Goal: Transaction & Acquisition: Obtain resource

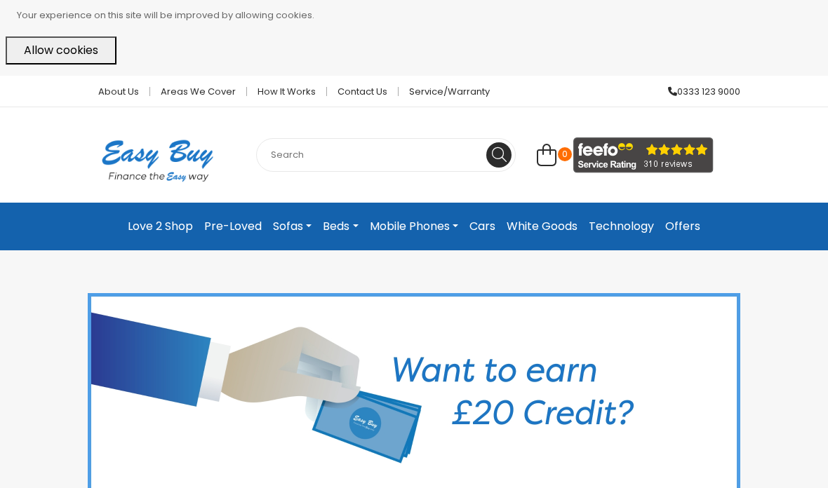
click at [544, 220] on link "White Goods" at bounding box center [542, 226] width 82 height 25
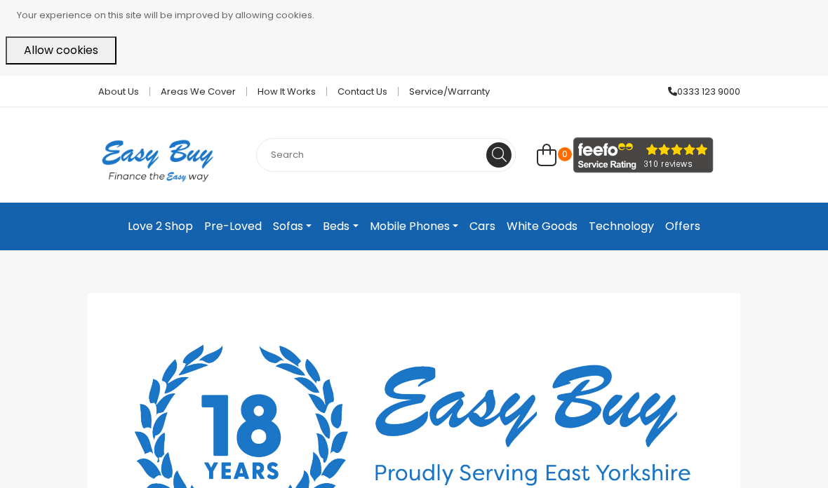
click at [411, 228] on link "Mobile Phones" at bounding box center [414, 226] width 100 height 25
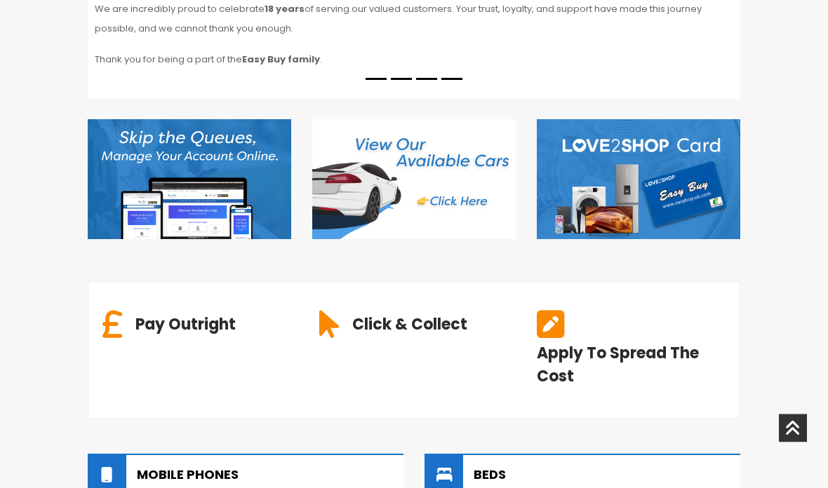
scroll to position [716, 0]
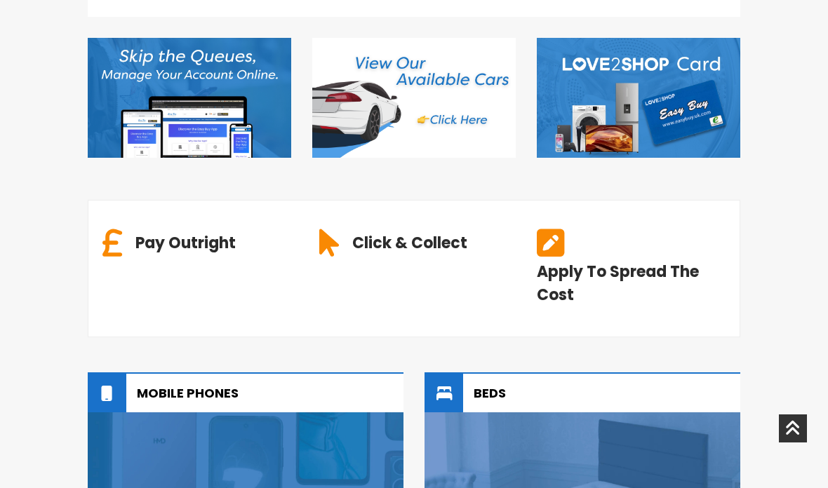
click at [458, 112] on img at bounding box center [413, 98] width 203 height 120
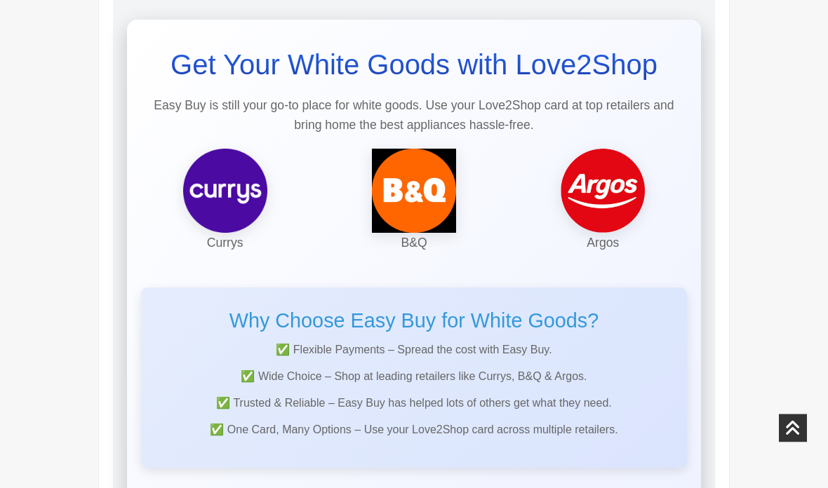
scroll to position [295, 0]
click at [231, 182] on img at bounding box center [225, 191] width 84 height 84
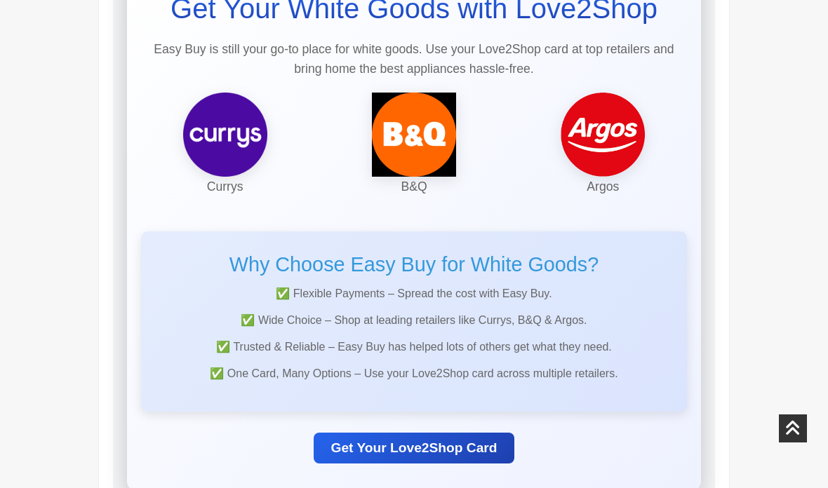
click at [432, 449] on link "Get Your Love2Shop Card" at bounding box center [414, 448] width 200 height 31
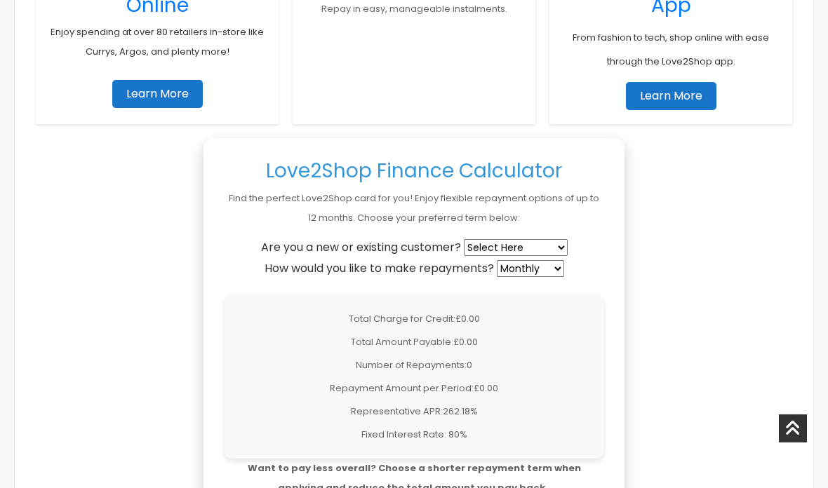
scroll to position [1099, 0]
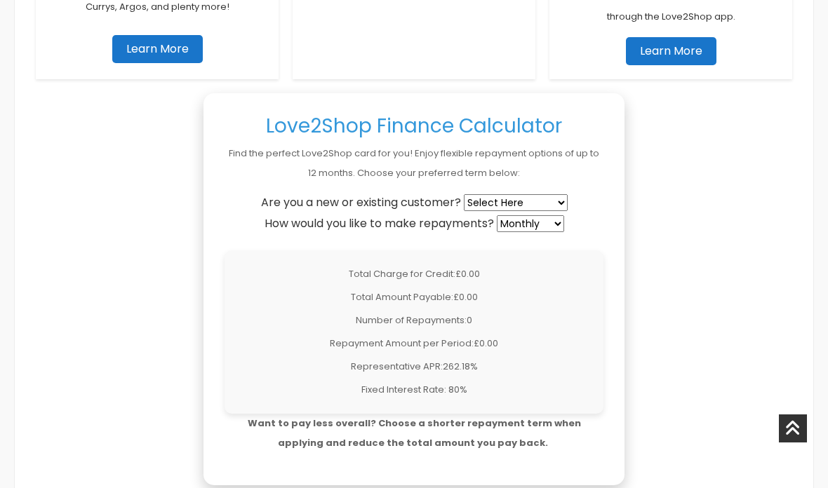
click at [554, 194] on select "Select Here New Customer Existing Customer" at bounding box center [516, 202] width 104 height 17
select select "new"
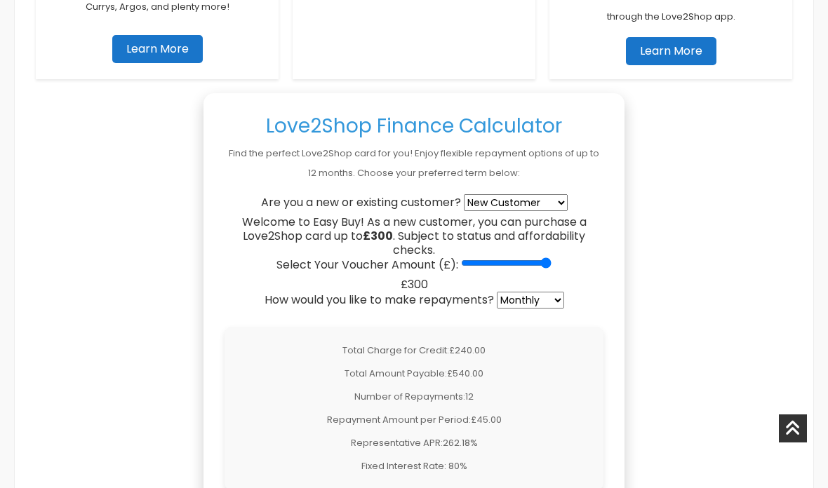
type input "300"
click at [554, 292] on select "Weekly Fortnightly 4-Weekly Monthly" at bounding box center [530, 300] width 67 height 17
select select "4-weekly"
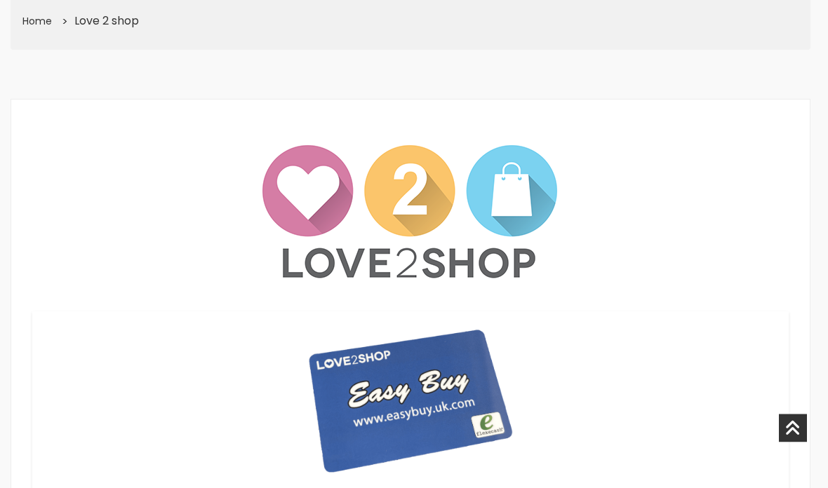
scroll to position [312, 4]
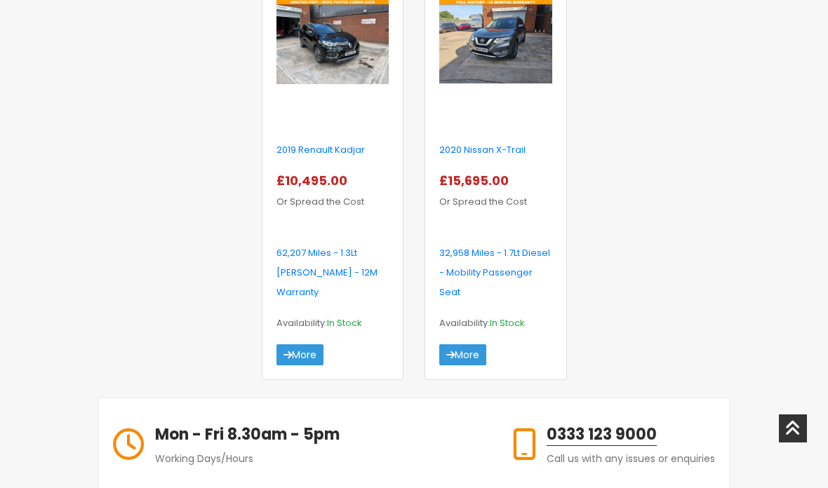
scroll to position [1441, 0]
click at [469, 366] on link "More" at bounding box center [462, 355] width 47 height 21
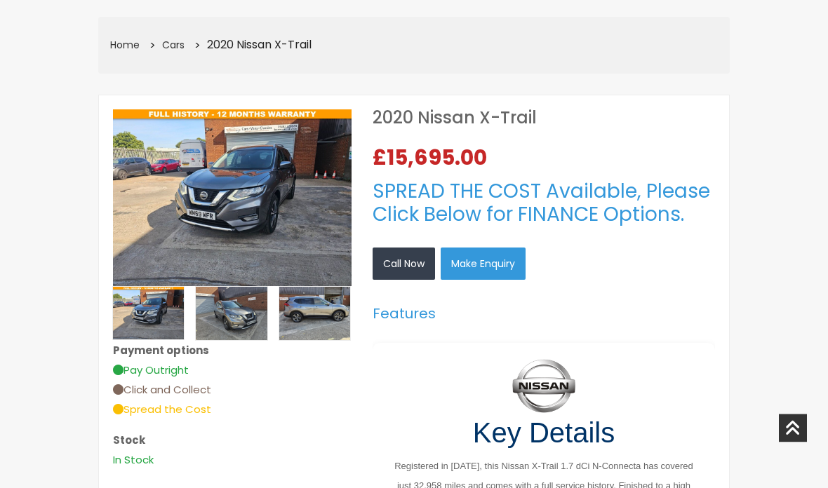
scroll to position [220, 0]
